Goal: Check status: Check status

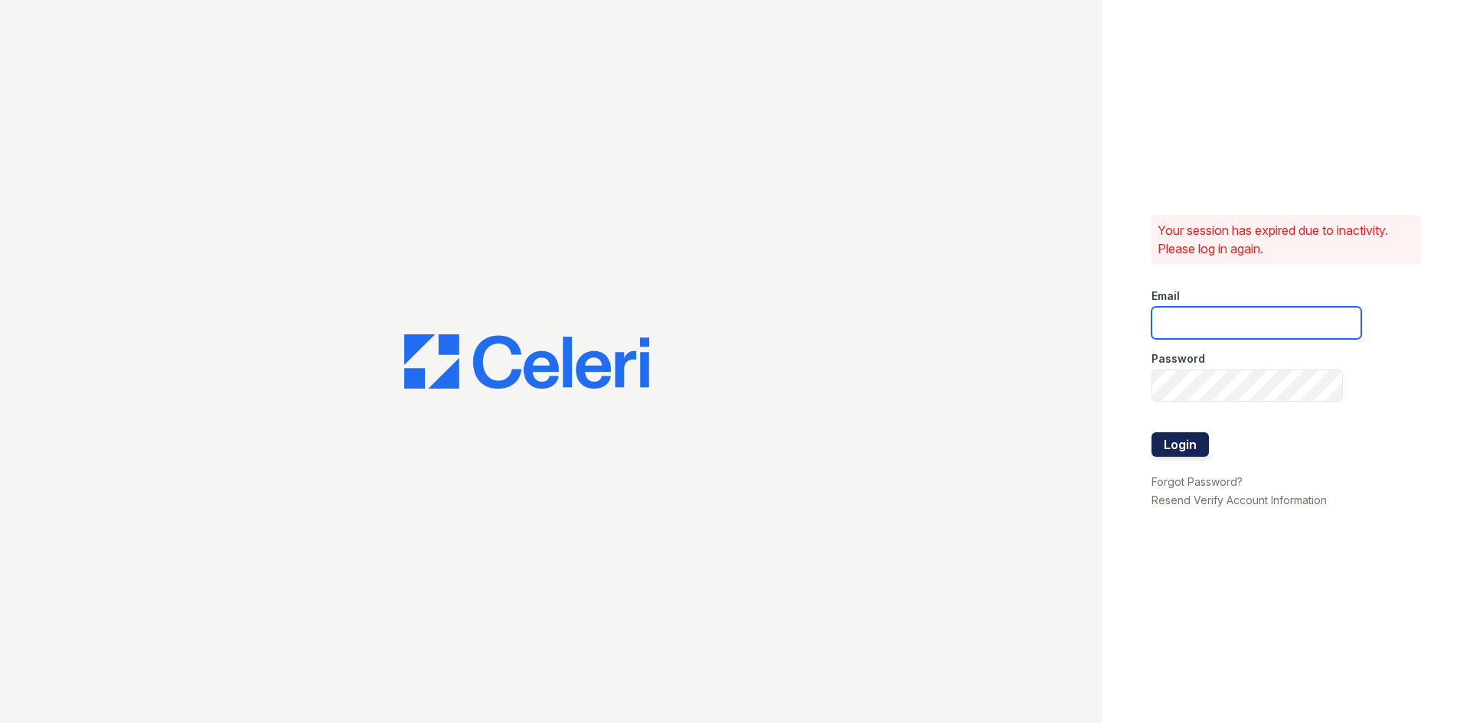
type input "donnelld@livebe.com"
click at [1181, 443] on button "Login" at bounding box center [1179, 444] width 57 height 24
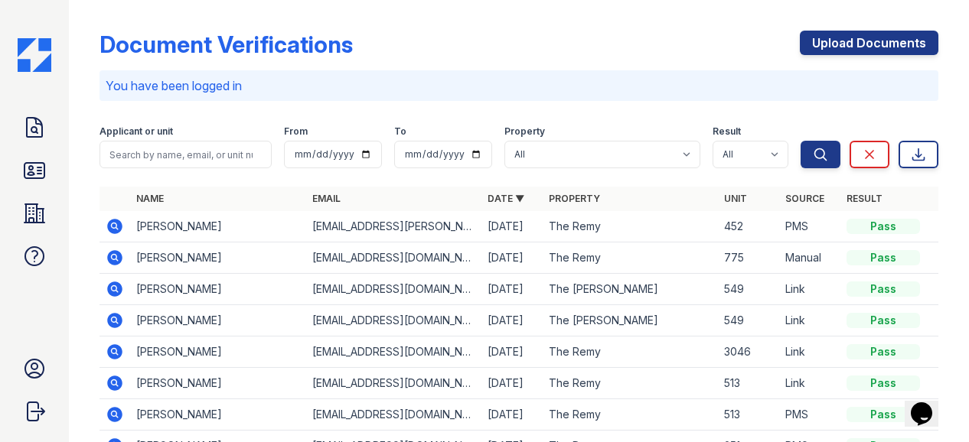
scroll to position [77, 0]
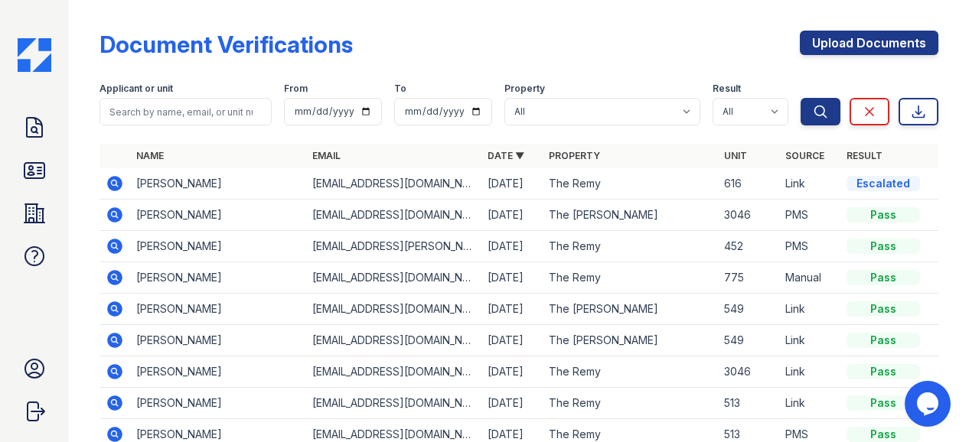
drag, startPoint x: 116, startPoint y: 181, endPoint x: 129, endPoint y: 179, distance: 12.3
click at [116, 181] on icon at bounding box center [114, 183] width 15 height 15
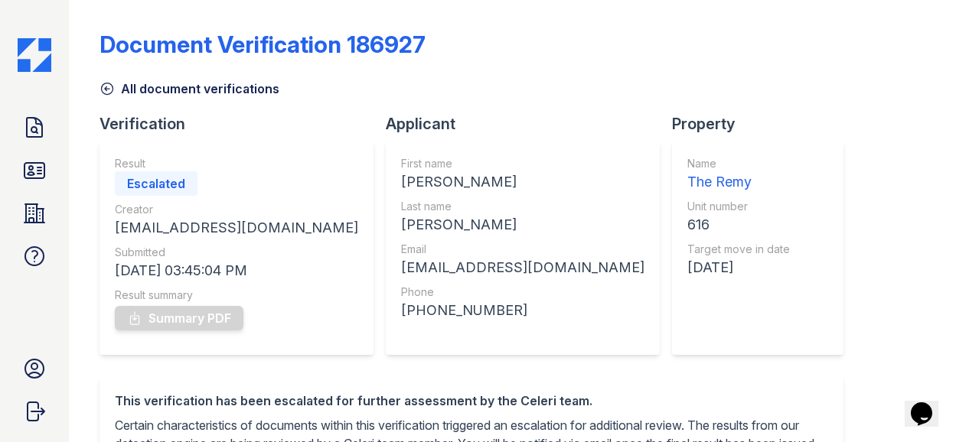
click at [112, 86] on icon at bounding box center [107, 88] width 15 height 15
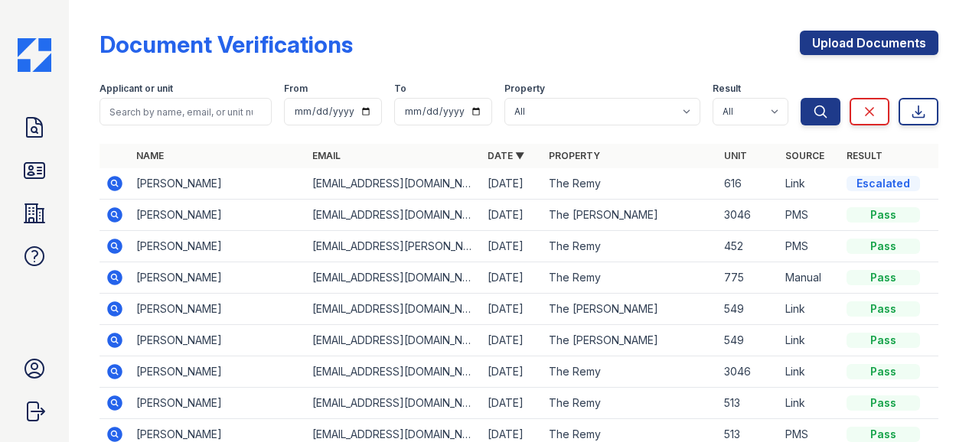
click at [113, 181] on icon at bounding box center [114, 183] width 4 height 4
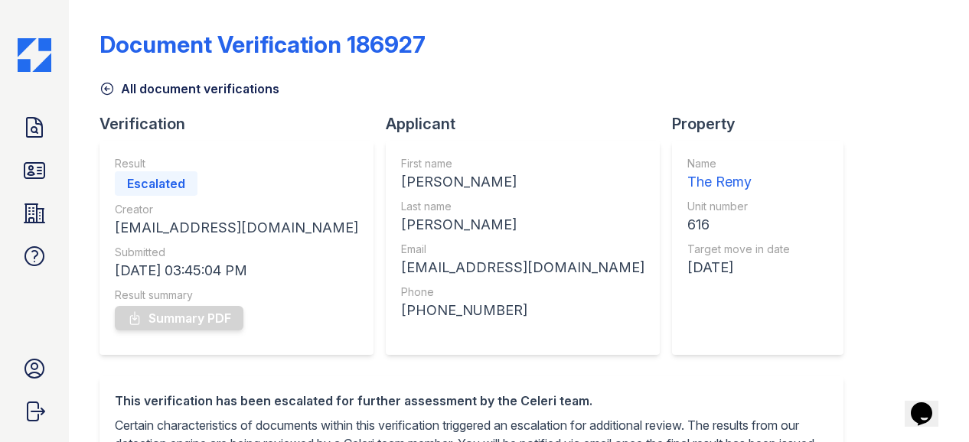
click at [108, 87] on icon at bounding box center [107, 88] width 15 height 15
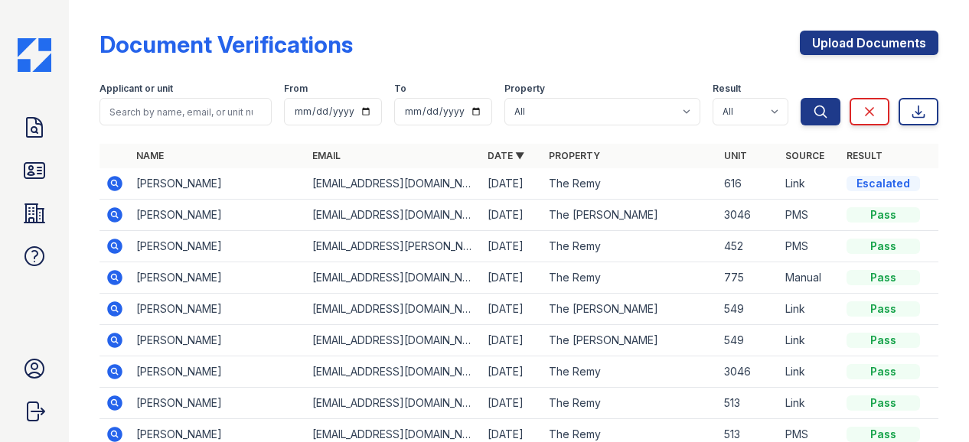
click at [113, 184] on icon at bounding box center [114, 183] width 4 height 4
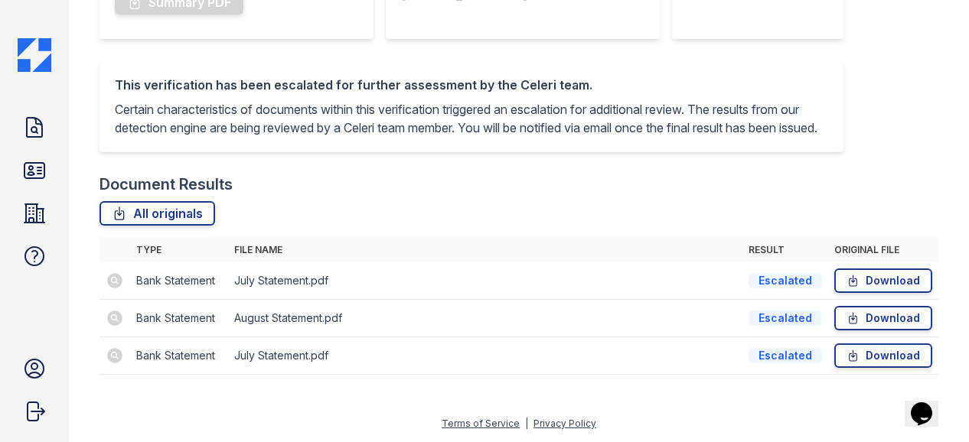
scroll to position [334, 0]
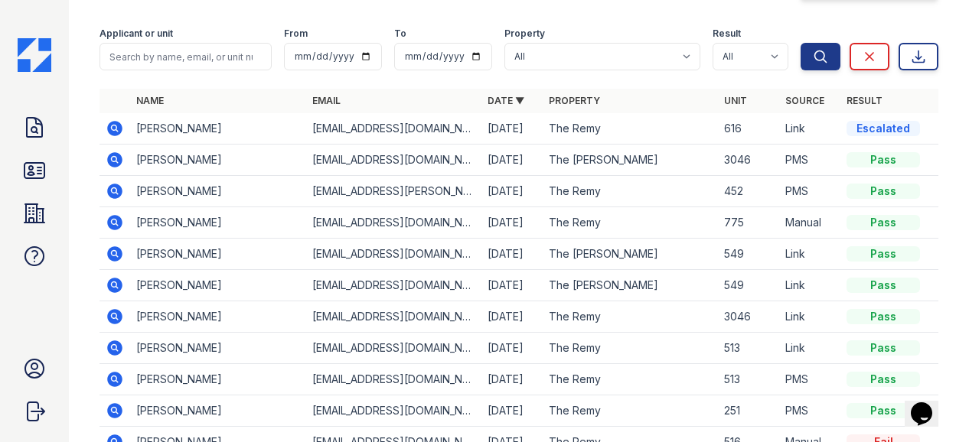
scroll to position [77, 0]
